Goal: Task Accomplishment & Management: Manage account settings

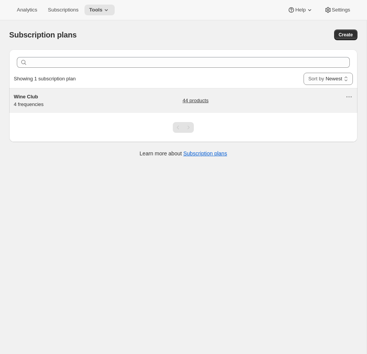
click at [72, 104] on div "Wine Club 4 frequencies" at bounding box center [62, 100] width 96 height 15
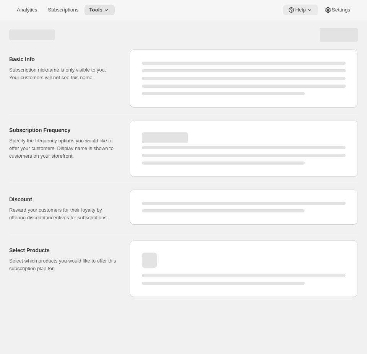
select select "WEEK"
select select "MONTH"
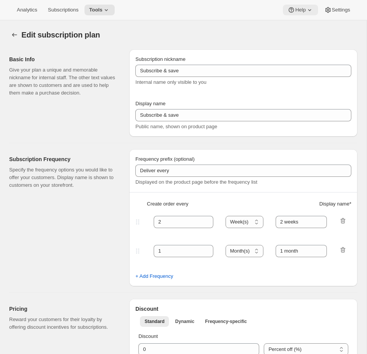
type input "Wine Club"
type input "3"
select select "MONTH"
type input "3 months"
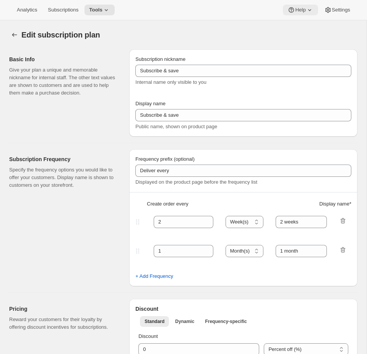
type input "4"
type input "4 months"
select select "MONTH"
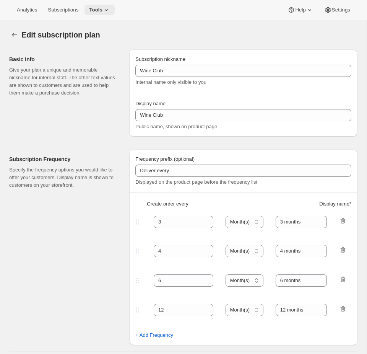
click at [102, 8] on span "Tools" at bounding box center [95, 10] width 13 height 6
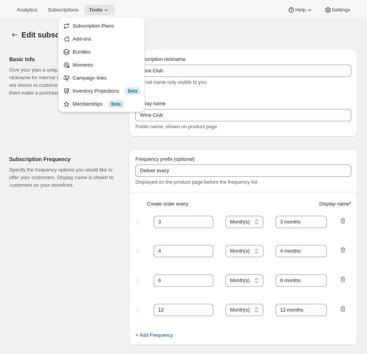
click at [212, 40] on div "Edit subscription plan" at bounding box center [124, 34] width 206 height 11
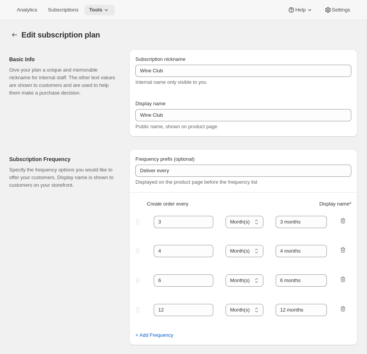
click at [96, 13] on button "Tools" at bounding box center [100, 10] width 30 height 11
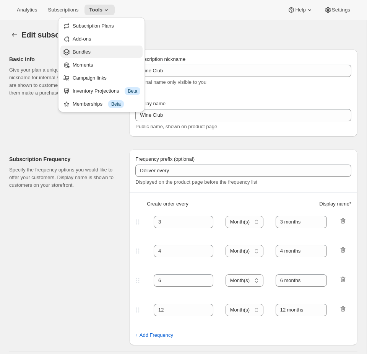
click at [87, 48] on span "Bundles" at bounding box center [107, 52] width 68 height 8
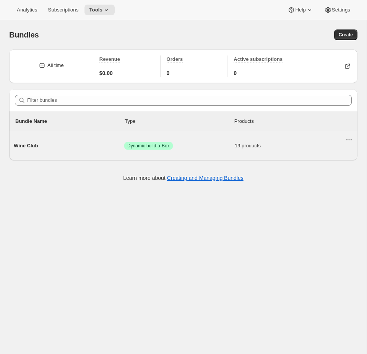
click at [133, 145] on span "Dynamic build-a-Box" at bounding box center [148, 146] width 42 height 6
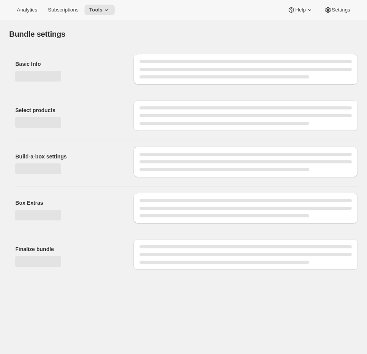
type input "Wine Club"
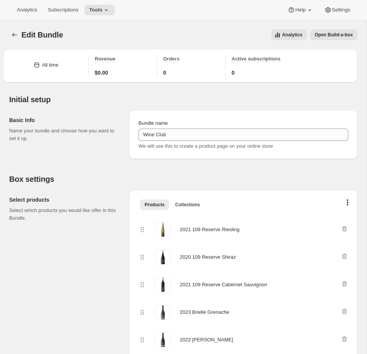
click at [344, 37] on span "Open Build-a-box" at bounding box center [334, 35] width 38 height 6
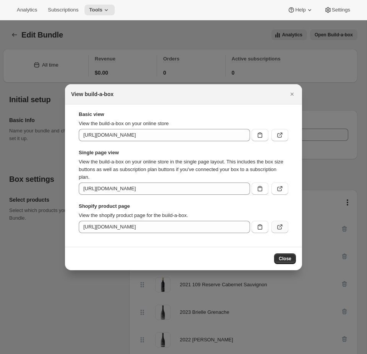
click at [281, 228] on icon ":r51:" at bounding box center [280, 227] width 8 height 8
click at [76, 42] on div at bounding box center [183, 177] width 367 height 354
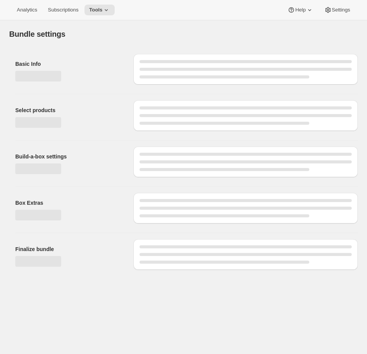
type input "Wine Club"
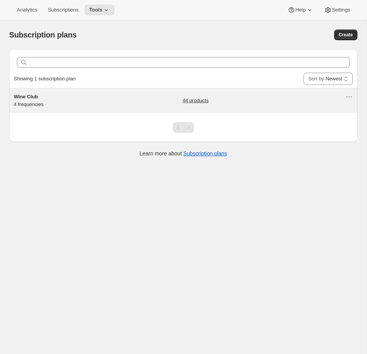
click at [71, 96] on h5 "Wine Club" at bounding box center [62, 97] width 96 height 8
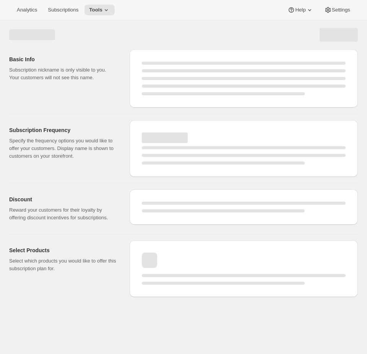
select select "WEEK"
select select "MONTH"
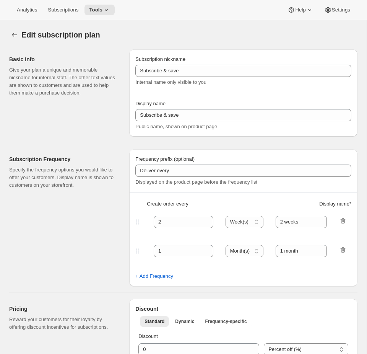
checkbox input "true"
type input "Wine Club"
type input "3"
select select "MONTH"
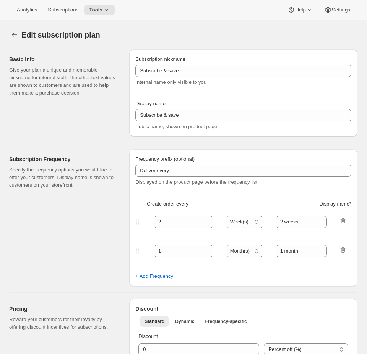
type input "3 months"
type input "4"
type input "4 months"
select select "MONTH"
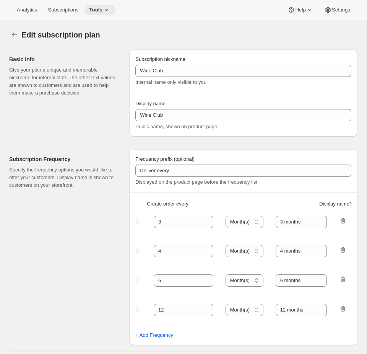
click at [95, 10] on span "Tools" at bounding box center [95, 10] width 13 height 6
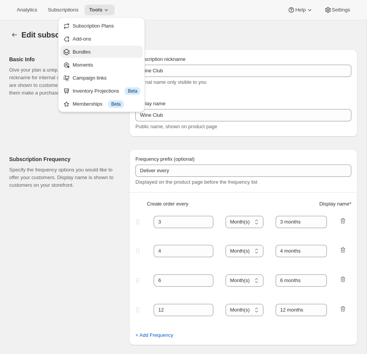
click at [94, 54] on span "Bundles" at bounding box center [107, 52] width 68 height 8
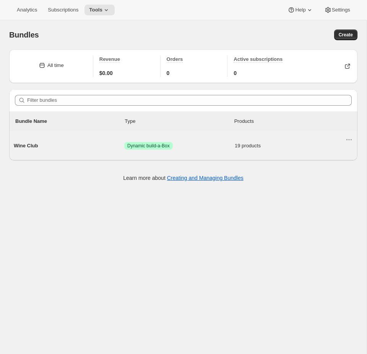
click at [218, 145] on span "Success Dynamic build-a-Box" at bounding box center [179, 146] width 111 height 8
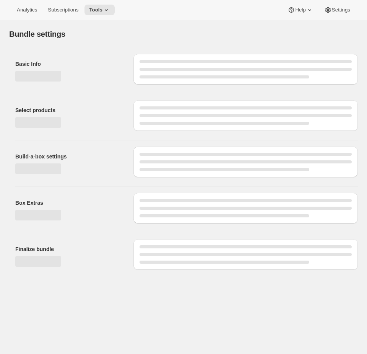
type input "Wine Club"
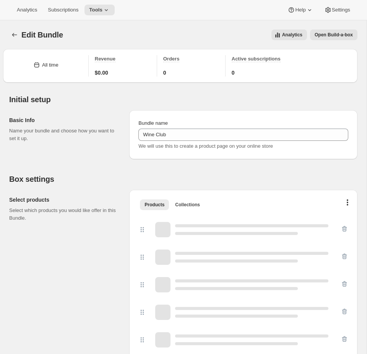
click at [333, 36] on span "Open Build-a-box" at bounding box center [334, 35] width 38 height 6
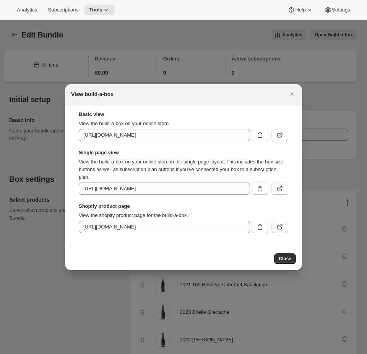
click at [280, 226] on icon ":r59:" at bounding box center [281, 225] width 3 height 3
